Goal: Entertainment & Leisure: Consume media (video, audio)

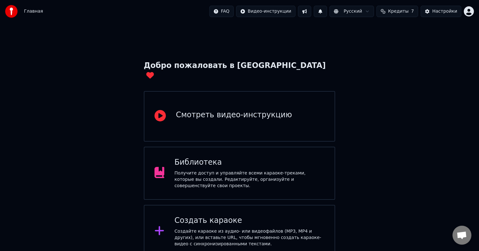
click at [238, 157] on div "Библиотека" at bounding box center [250, 162] width 150 height 10
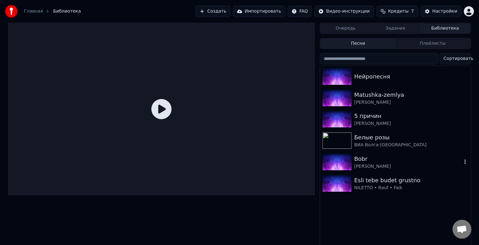
click at [370, 157] on div "Bobr" at bounding box center [408, 159] width 108 height 9
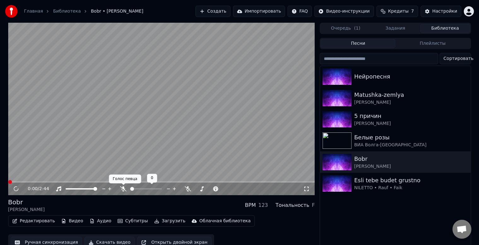
click at [123, 189] on icon at bounding box center [123, 189] width 6 height 5
click at [138, 191] on icon at bounding box center [137, 189] width 6 height 5
click at [194, 137] on video at bounding box center [161, 109] width 307 height 173
